Goal: Task Accomplishment & Management: Use online tool/utility

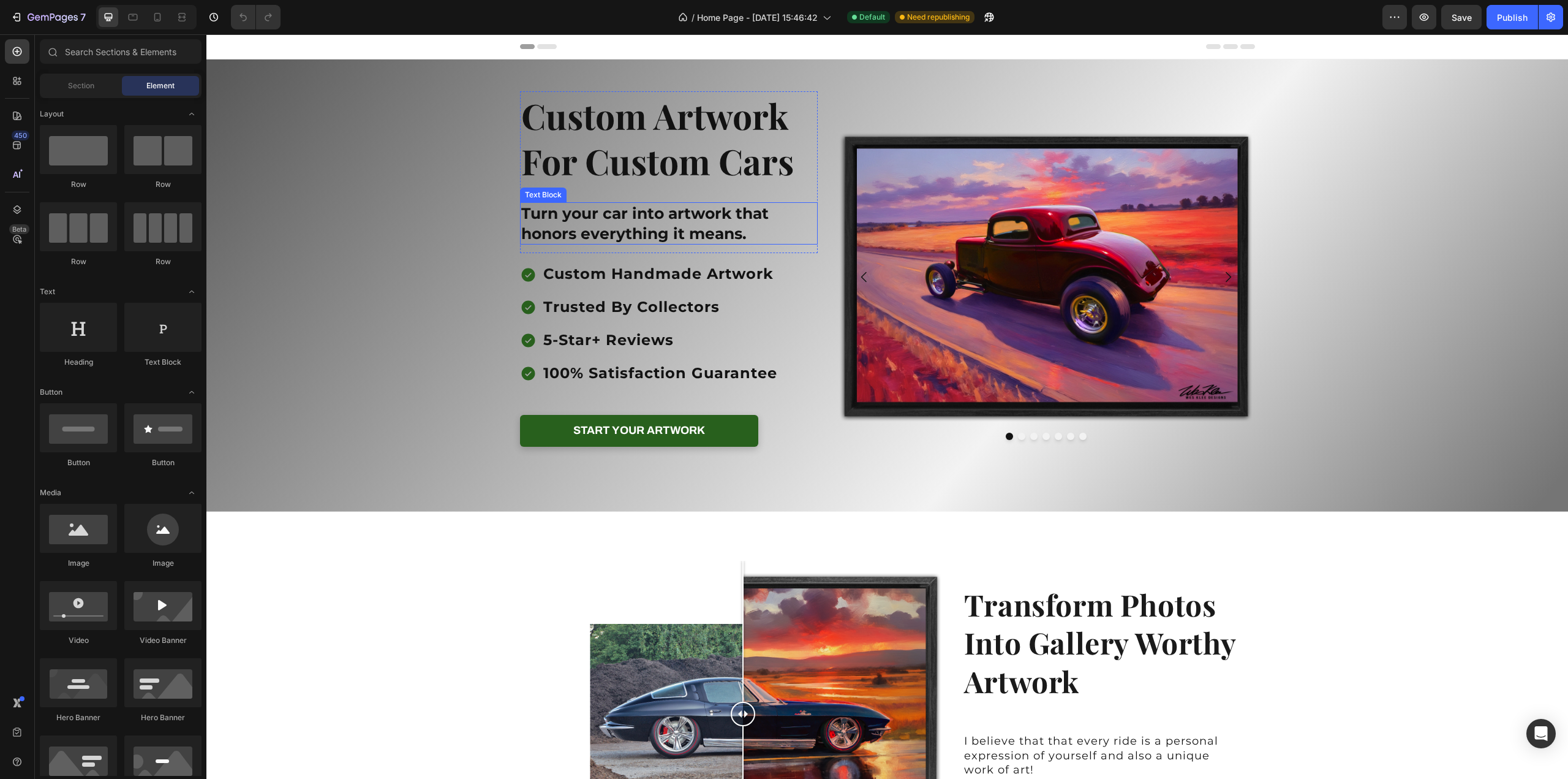
click at [676, 235] on p "Turn your car into artwork that honors everything it means." at bounding box center [669, 223] width 296 height 40
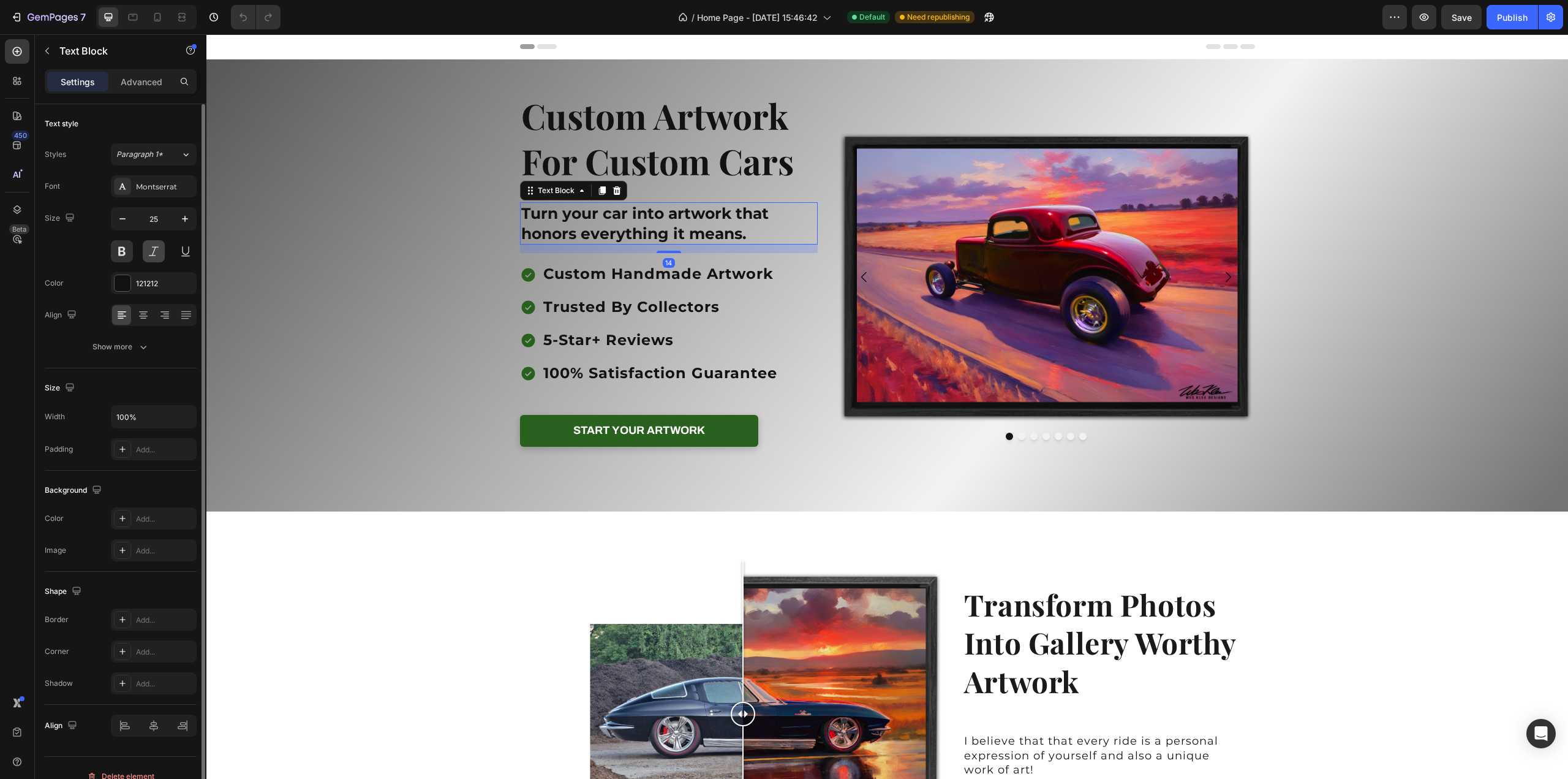
click at [154, 252] on button at bounding box center [153, 251] width 22 height 22
click at [1307, 264] on div "Background Image" at bounding box center [887, 286] width 1362 height 452
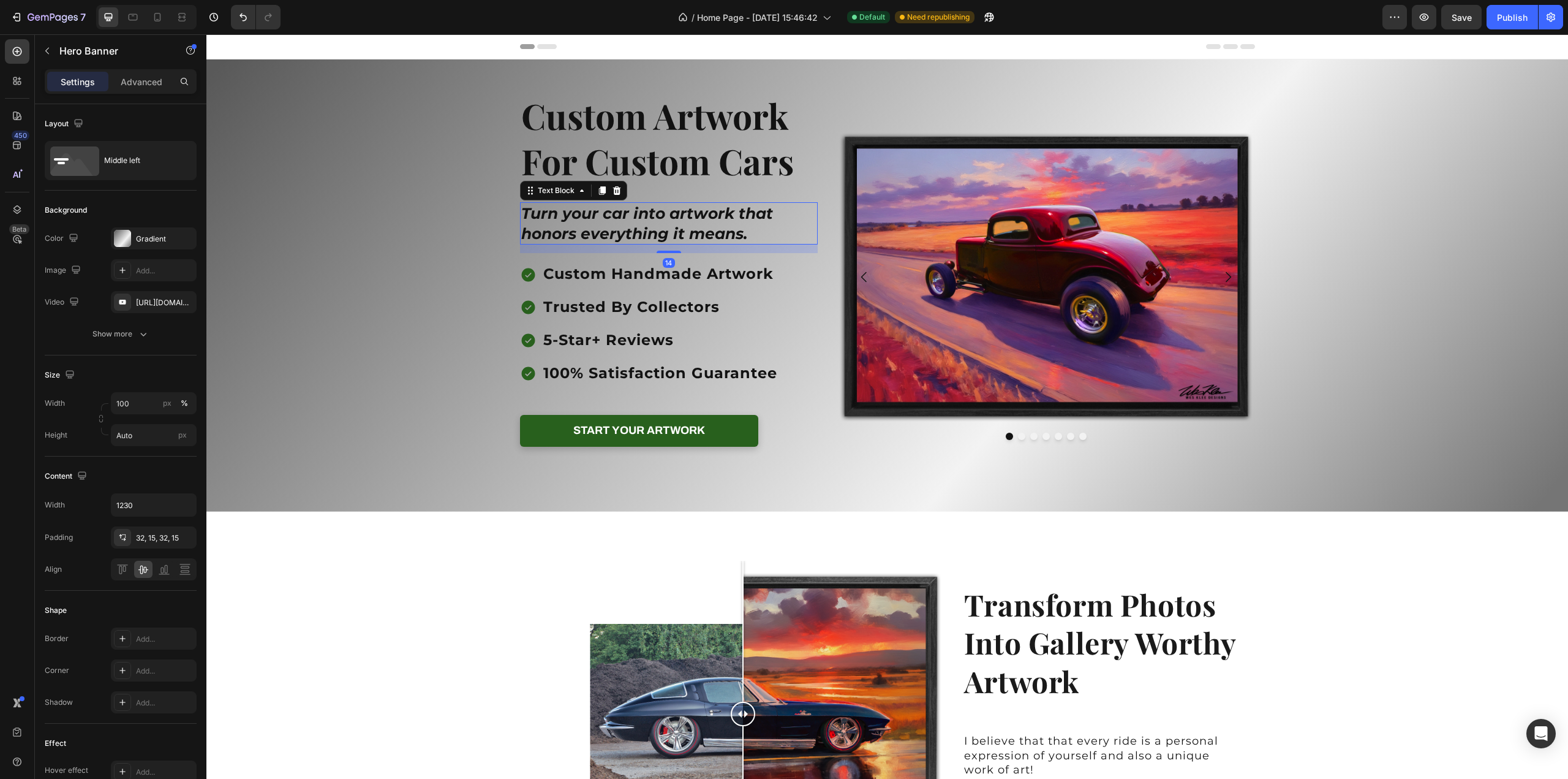
click at [584, 226] on p "Turn your car into artwork that honors everything it means." at bounding box center [669, 223] width 296 height 40
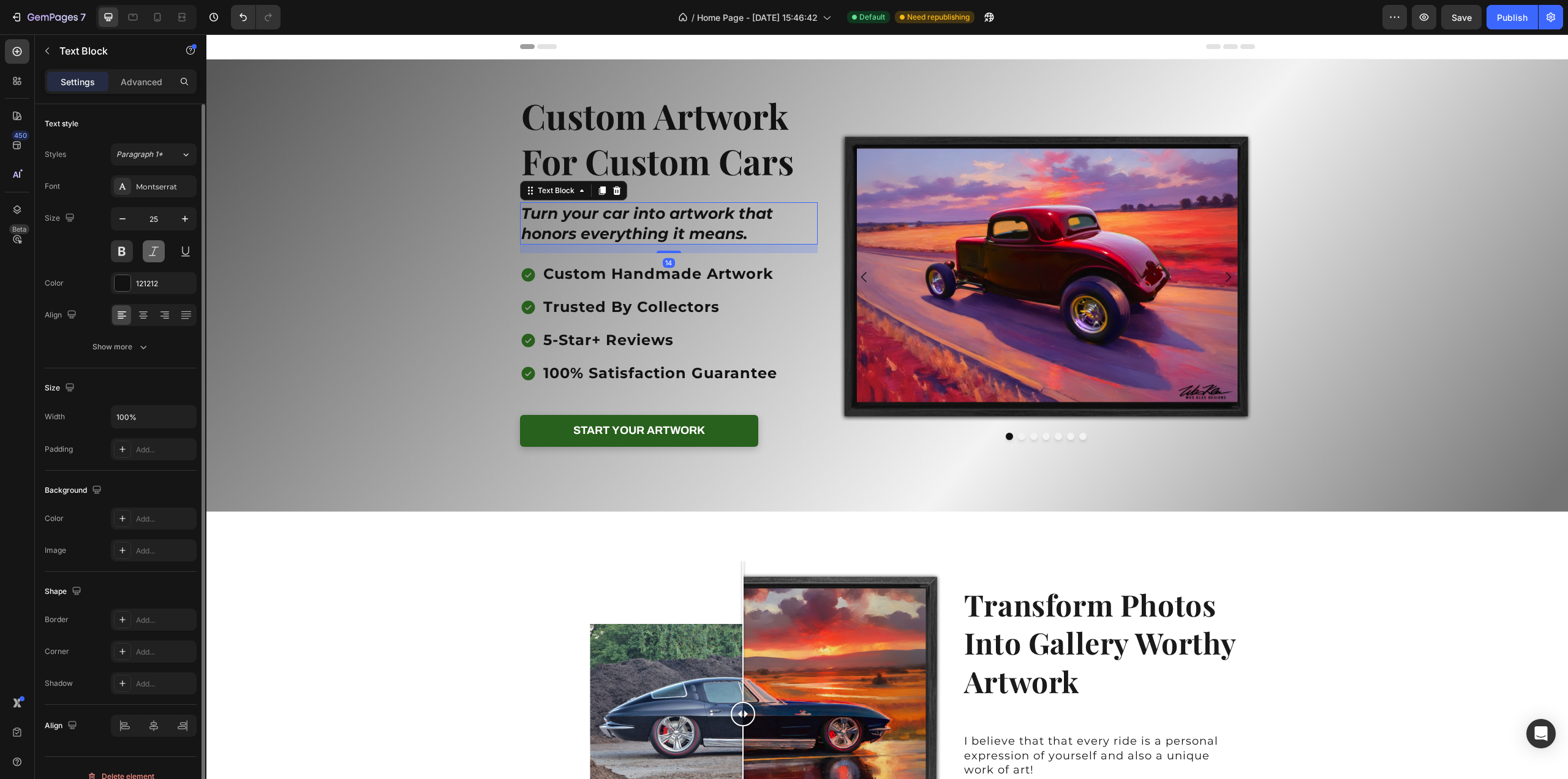
click at [157, 254] on button at bounding box center [153, 251] width 22 height 22
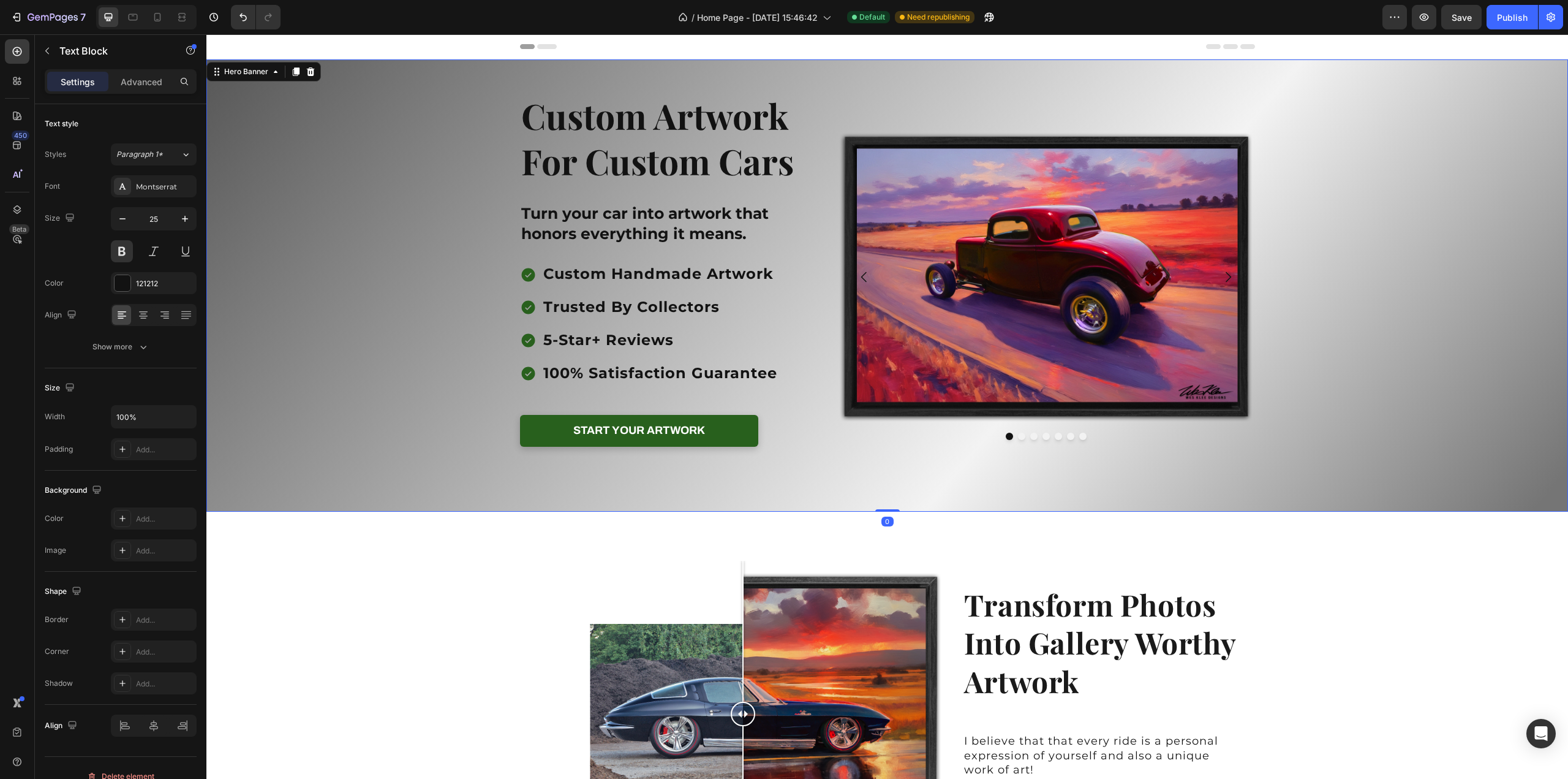
click at [1458, 233] on div "Background Image" at bounding box center [887, 286] width 1362 height 452
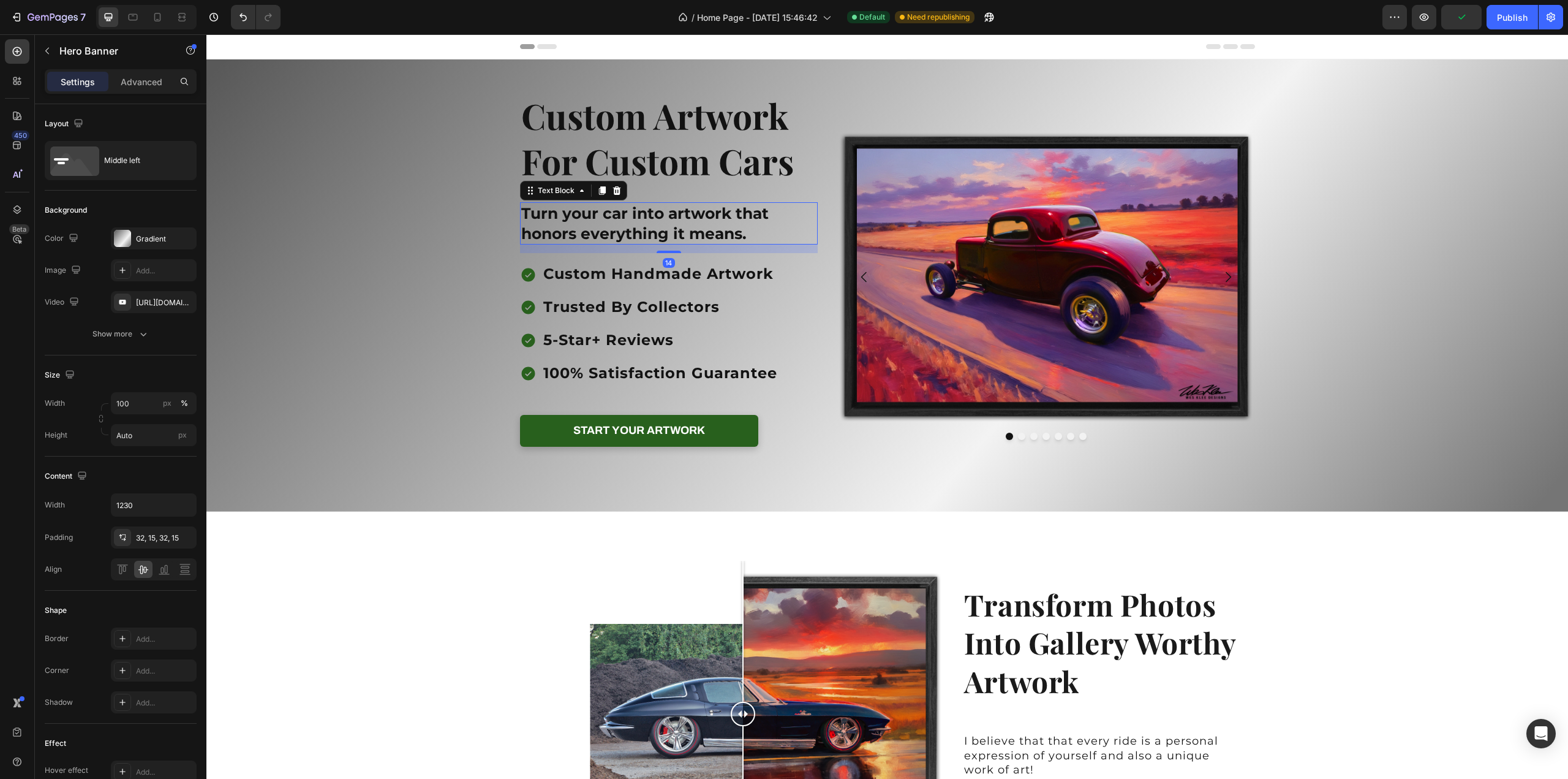
click at [694, 223] on p "Turn your car into artwork that honors everything it means." at bounding box center [669, 223] width 296 height 40
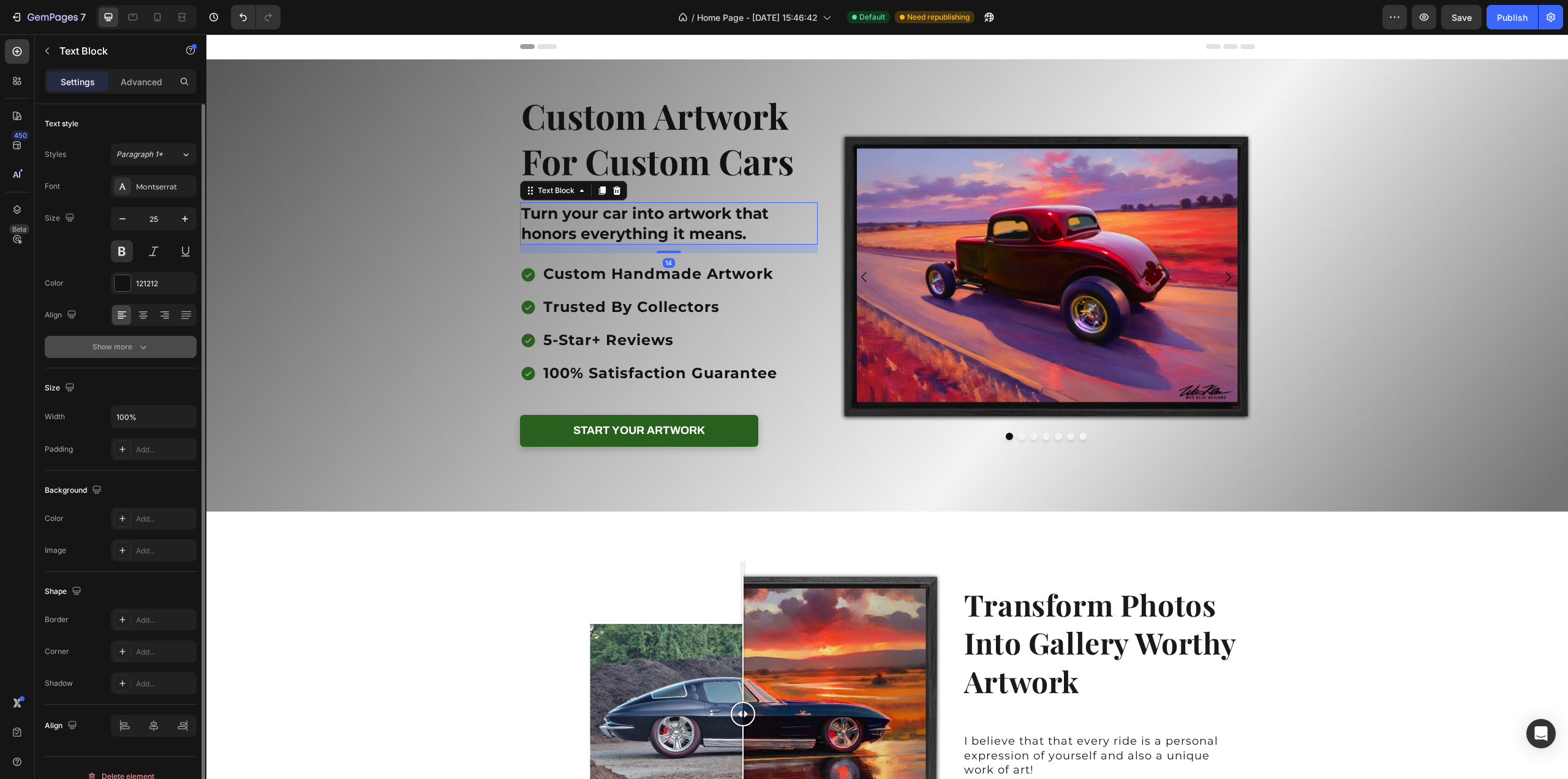
click at [153, 350] on button "Show more" at bounding box center [120, 346] width 152 height 22
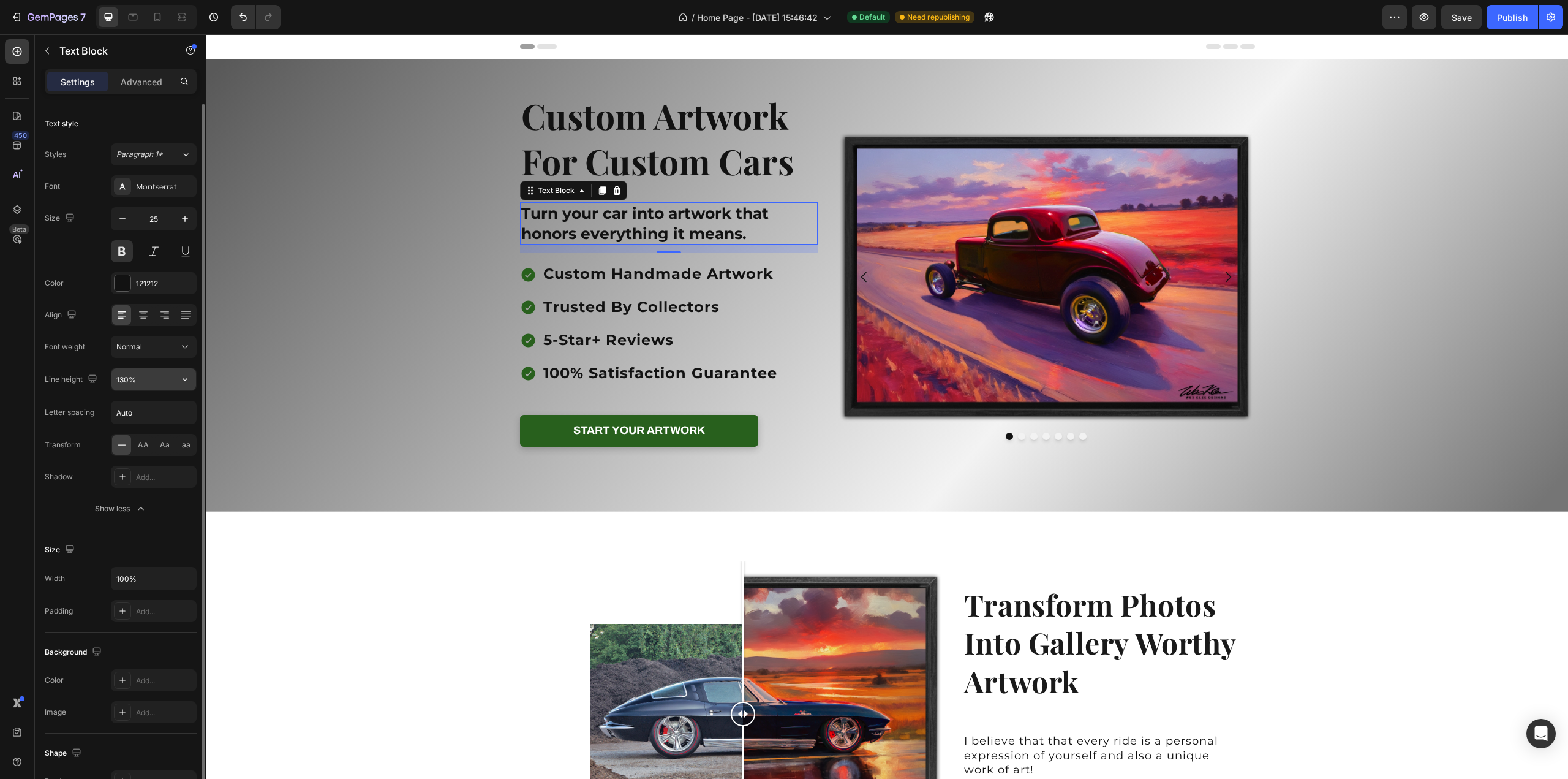
click at [167, 378] on input "130%" at bounding box center [154, 379] width 85 height 22
click at [189, 380] on icon "button" at bounding box center [184, 379] width 12 height 12
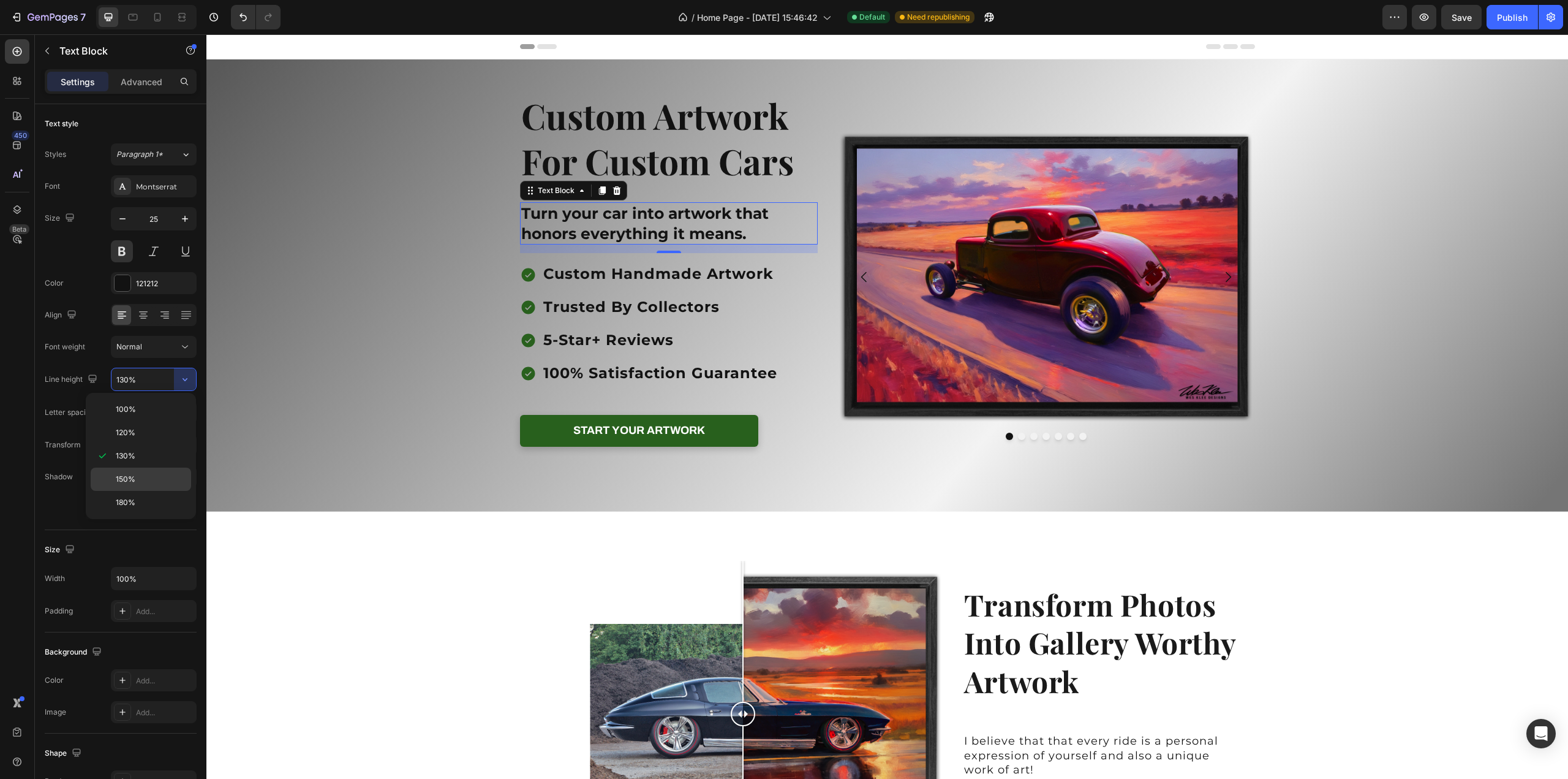
click at [151, 474] on p "150%" at bounding box center [151, 479] width 70 height 11
type input "150%"
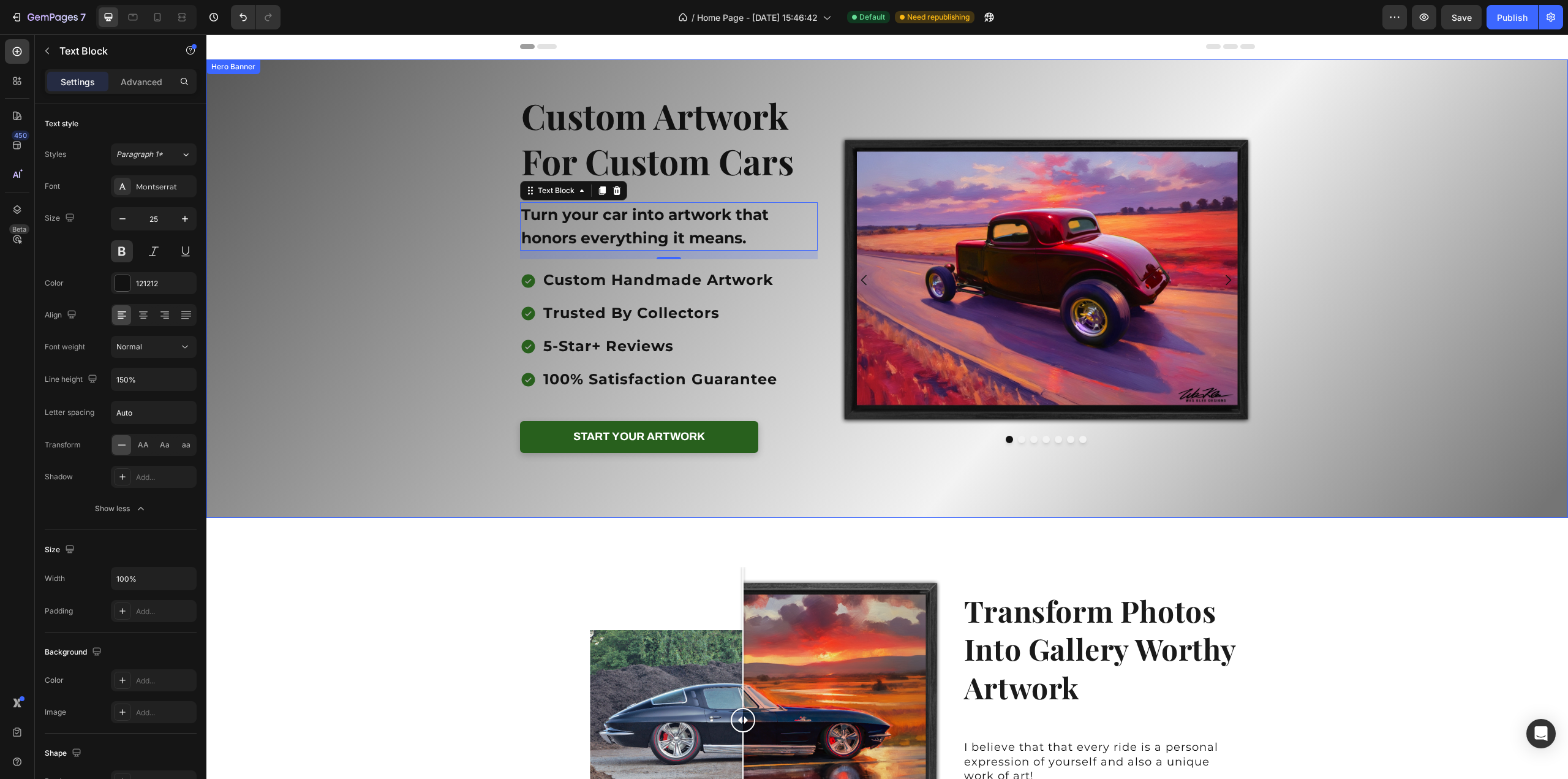
click at [1391, 280] on div "Background Image" at bounding box center [887, 288] width 1362 height 458
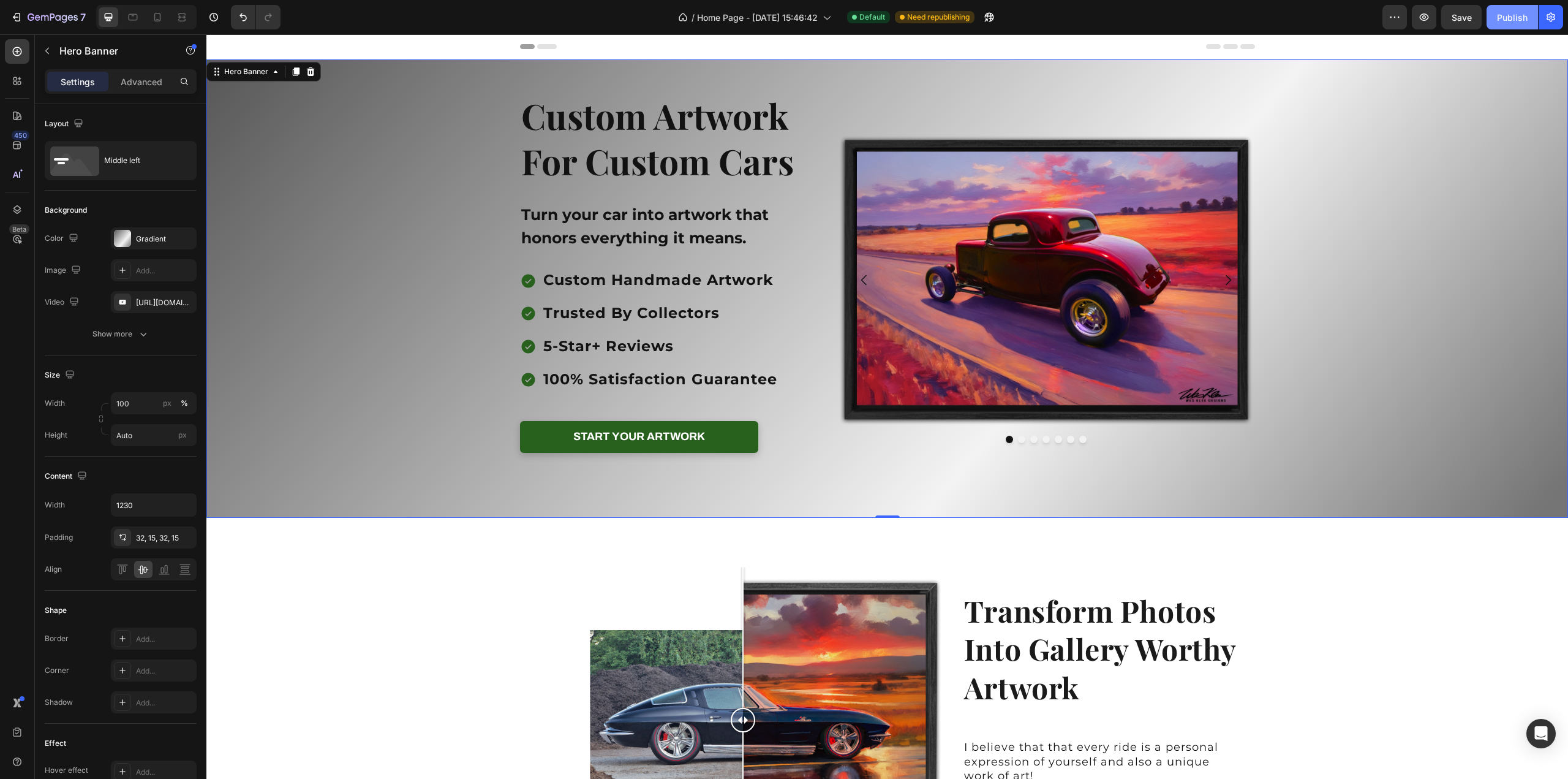
click at [1500, 21] on div "Publish" at bounding box center [1512, 18] width 30 height 13
